Goal: Task Accomplishment & Management: Use online tool/utility

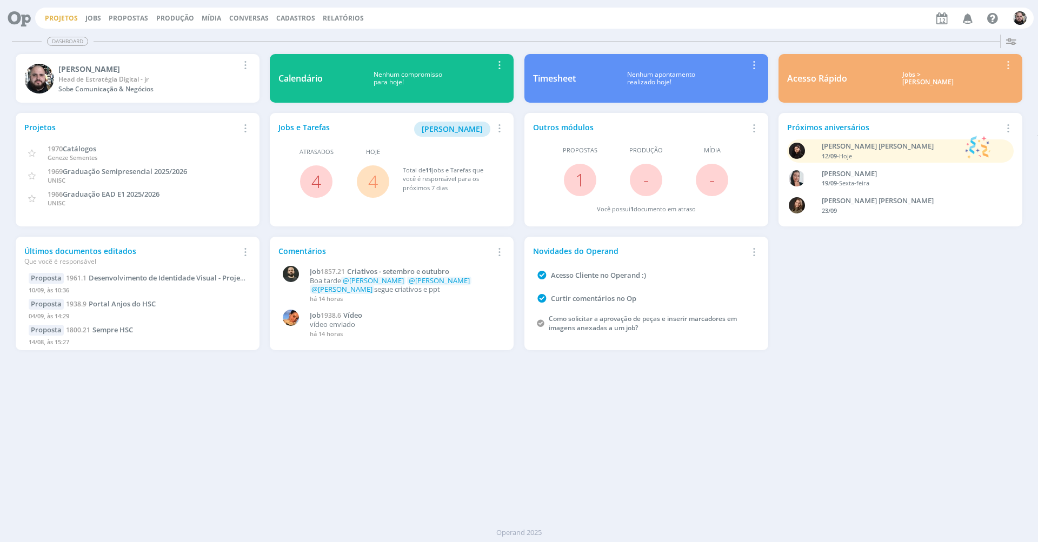
click at [70, 18] on link "Projetos" at bounding box center [61, 18] width 33 height 9
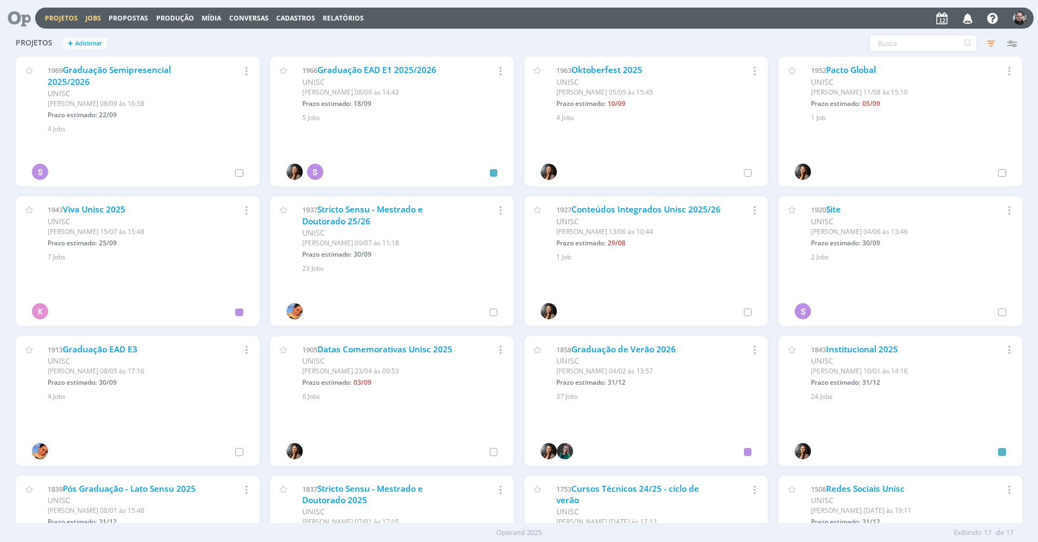
click at [95, 16] on link "Jobs" at bounding box center [93, 18] width 16 height 9
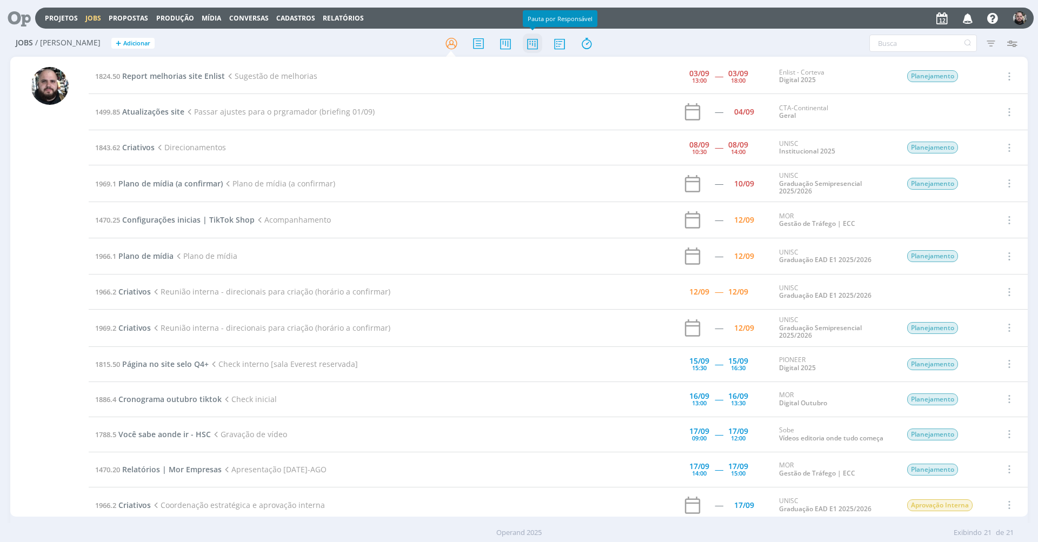
click at [535, 47] on icon at bounding box center [532, 43] width 19 height 21
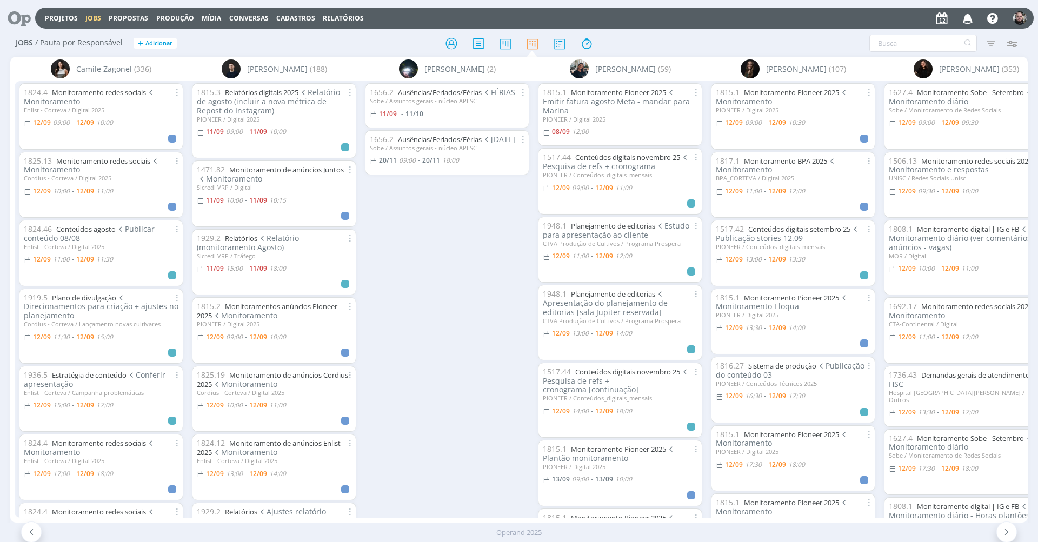
scroll to position [0, 202]
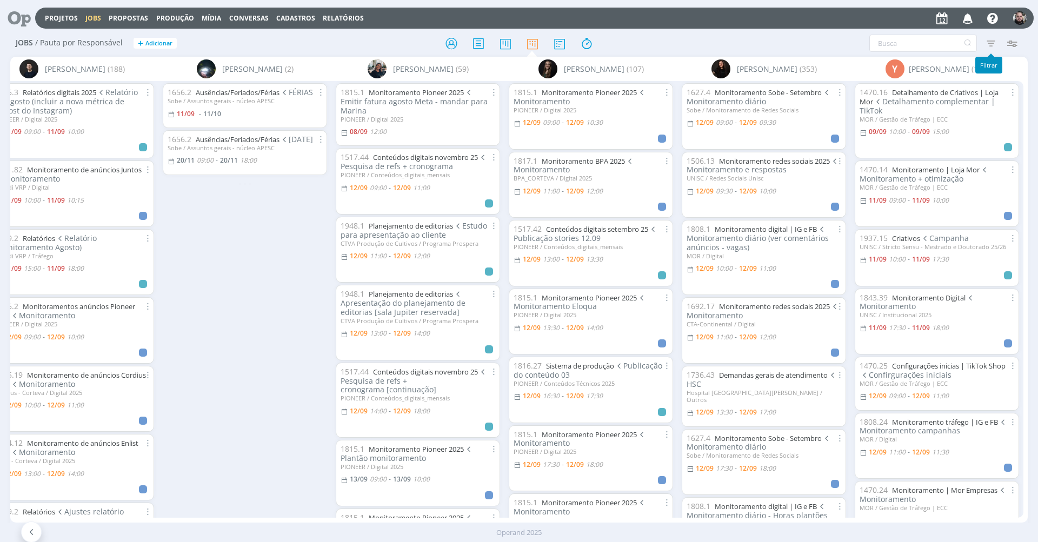
click at [996, 42] on icon "button" at bounding box center [990, 43] width 19 height 19
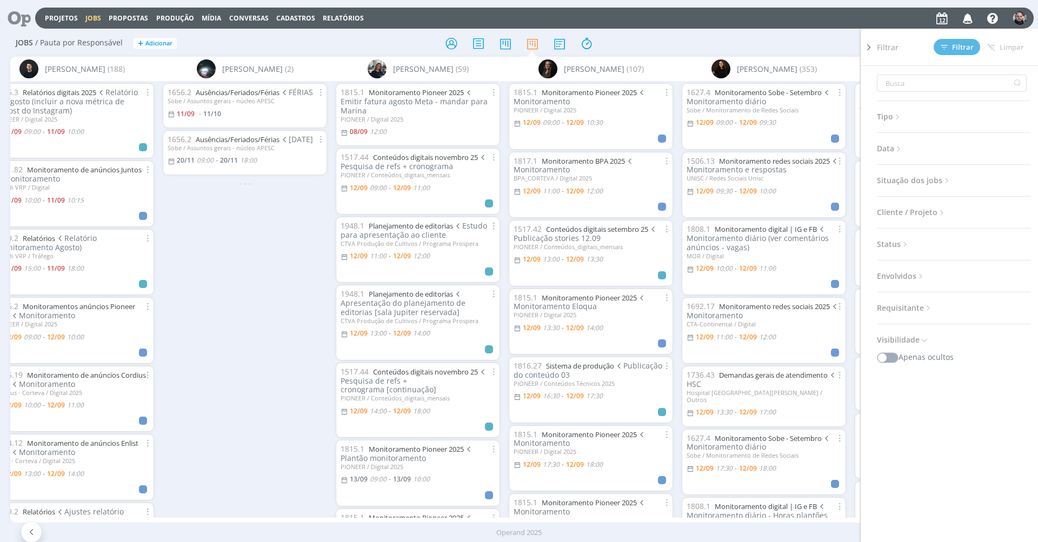
click at [828, 33] on div "Jobs / [PERSON_NAME] por Responsável + Adicionar Filtrar Filtrar [GEOGRAPHIC_DA…" at bounding box center [519, 43] width 1018 height 27
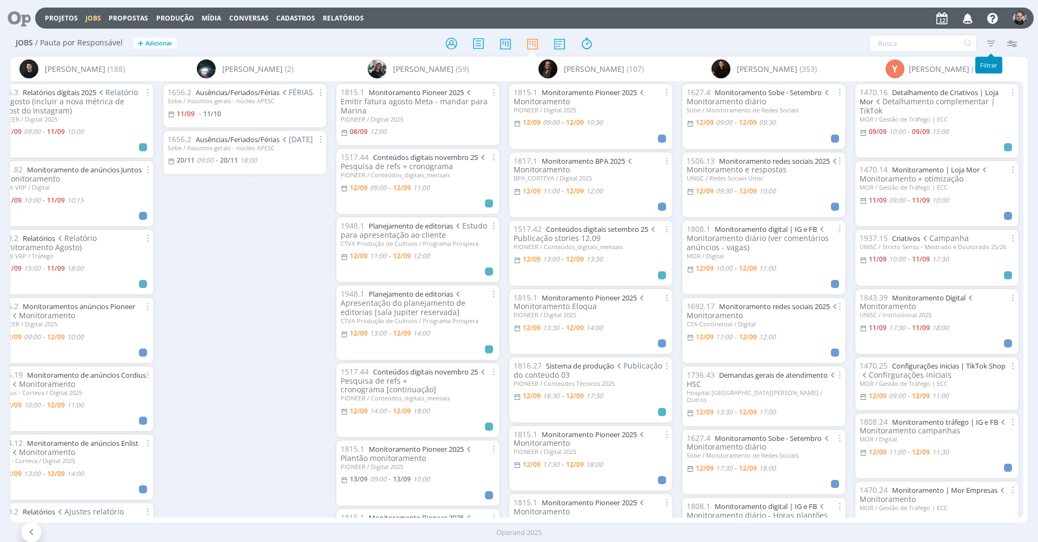
click at [1005, 41] on icon "button" at bounding box center [1011, 43] width 19 height 19
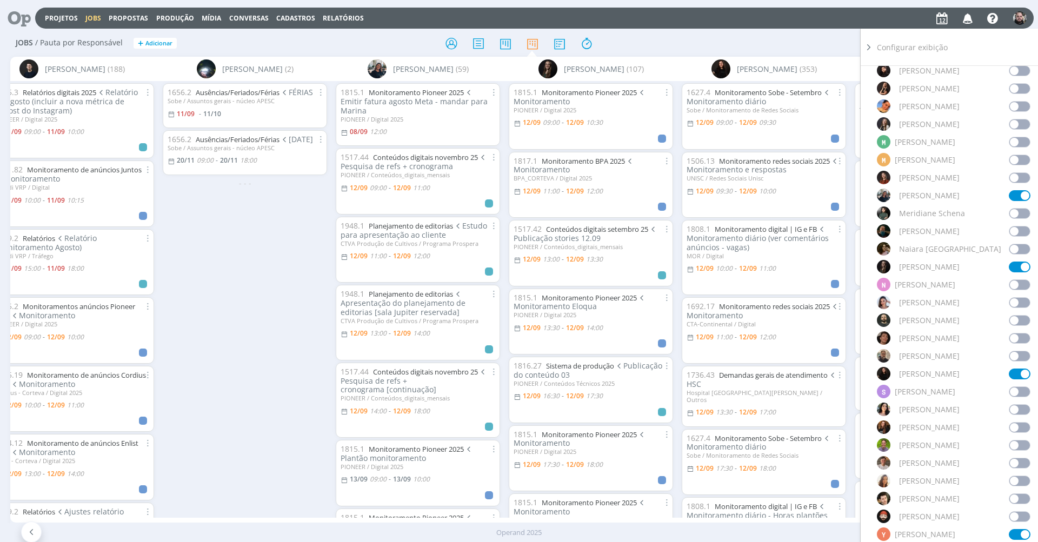
scroll to position [914, 0]
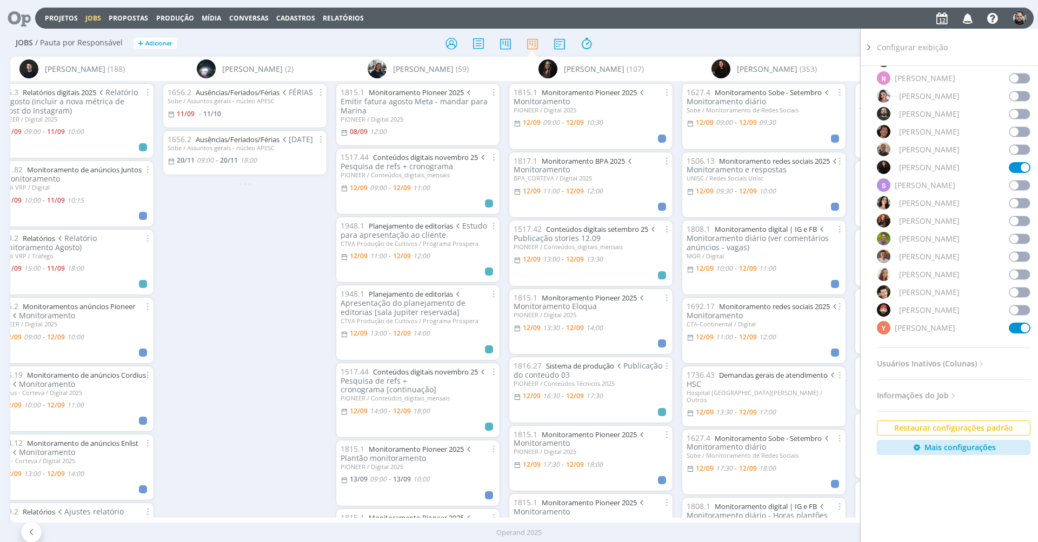
click at [1012, 305] on span at bounding box center [1020, 310] width 22 height 11
click at [772, 42] on div "Filtrar Filtrar [GEOGRAPHIC_DATA] Tipo Jobs e Tarefas Data Personalizado a Situ…" at bounding box center [858, 43] width 328 height 17
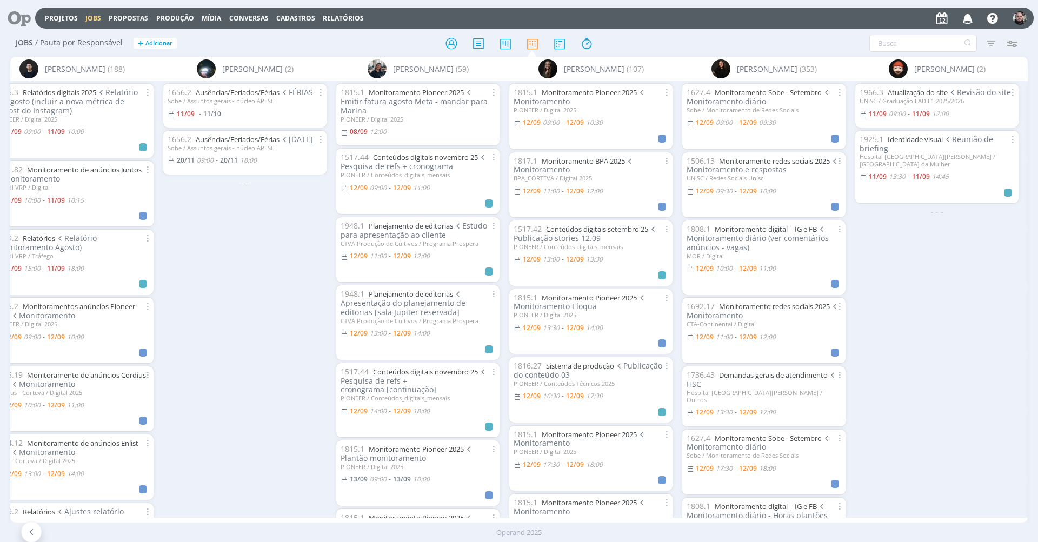
click at [938, 97] on div "UNISC / Graduação EAD E1 2025/2026" at bounding box center [937, 100] width 155 height 7
click at [1005, 95] on span "Revisão do site" at bounding box center [979, 92] width 63 height 10
click at [999, 91] on span "Revisão do site" at bounding box center [979, 92] width 63 height 10
click at [925, 90] on link "Atualização do site" at bounding box center [918, 93] width 60 height 10
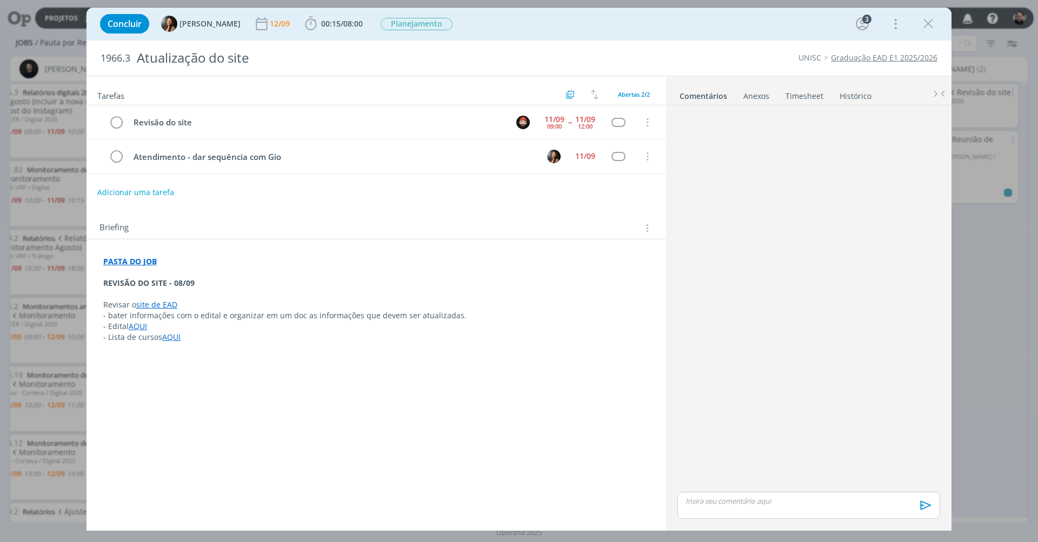
click at [144, 260] on strong "PASTA DO JOB" at bounding box center [130, 261] width 54 height 10
click at [142, 276] on link "[URL][DOMAIN_NAME]" at bounding box center [174, 282] width 82 height 14
